Goal: Task Accomplishment & Management: Manage account settings

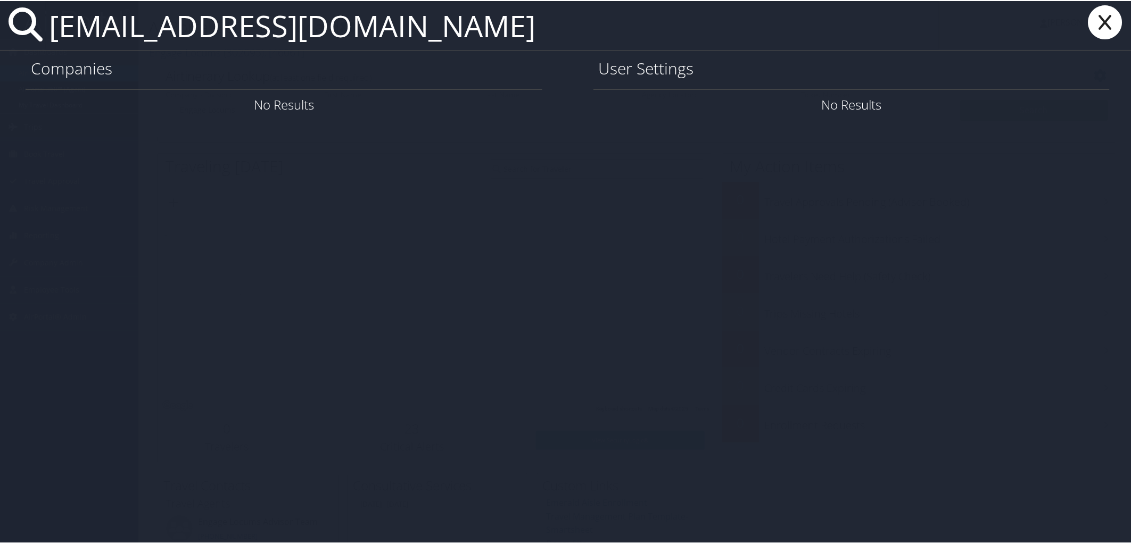
drag, startPoint x: 200, startPoint y: 34, endPoint x: 509, endPoint y: 32, distance: 309.1
click at [509, 32] on input "[EMAIL_ADDRESS][DOMAIN_NAME]" at bounding box center [492, 24] width 894 height 49
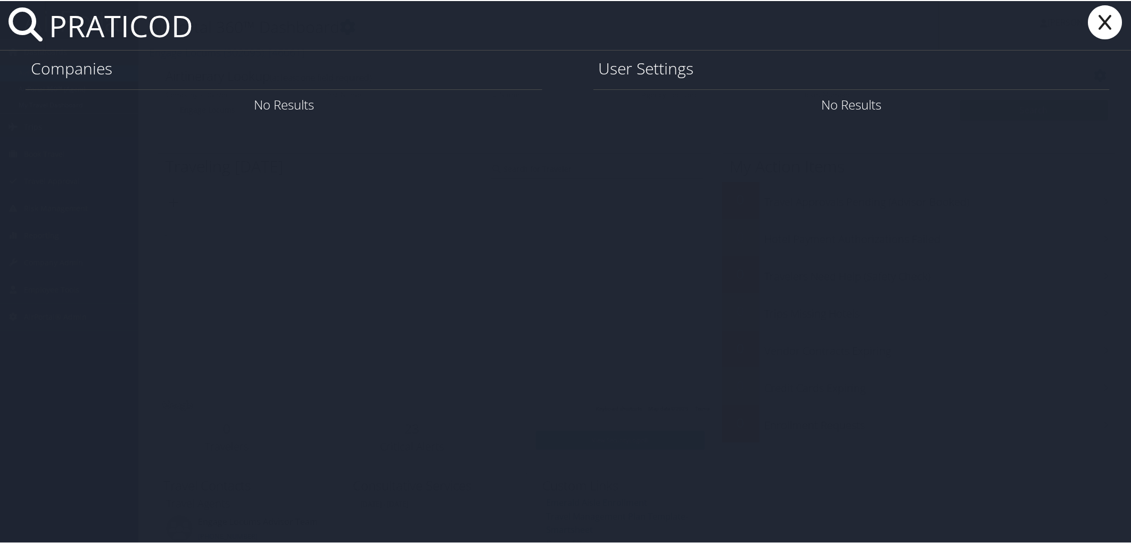
drag, startPoint x: 220, startPoint y: 23, endPoint x: -86, endPoint y: 27, distance: 305.9
click at [0, 27] on html "Menu Dashboards ► AirPortal 360™ (Manager) AirPortal 360™ (Agent) My Travel Das…" at bounding box center [567, 271] width 1135 height 543
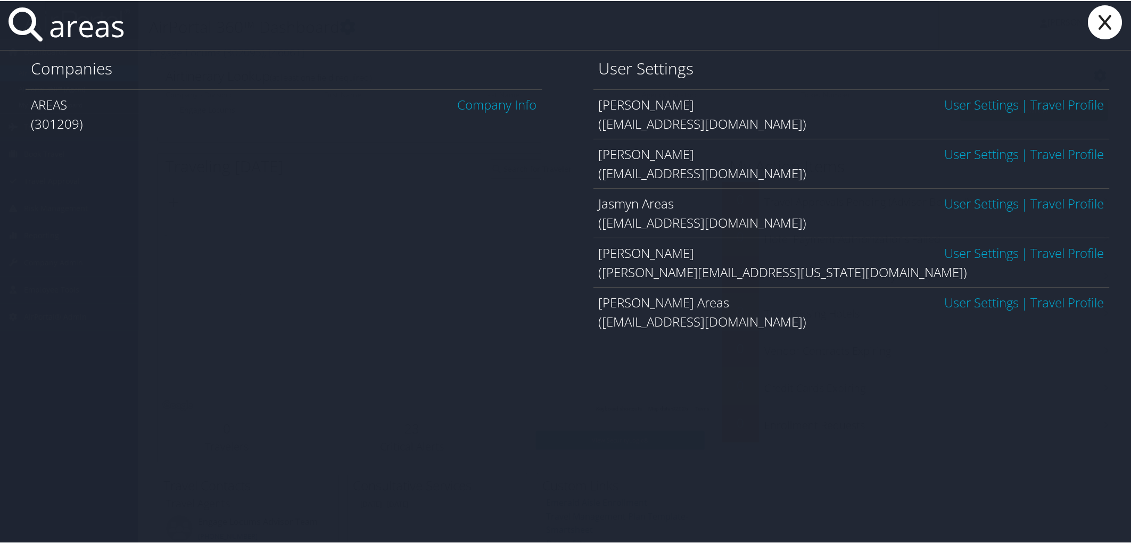
type input "areas"
click at [501, 104] on link "Company Info" at bounding box center [497, 104] width 79 height 18
